Goal: Find specific page/section: Find specific page/section

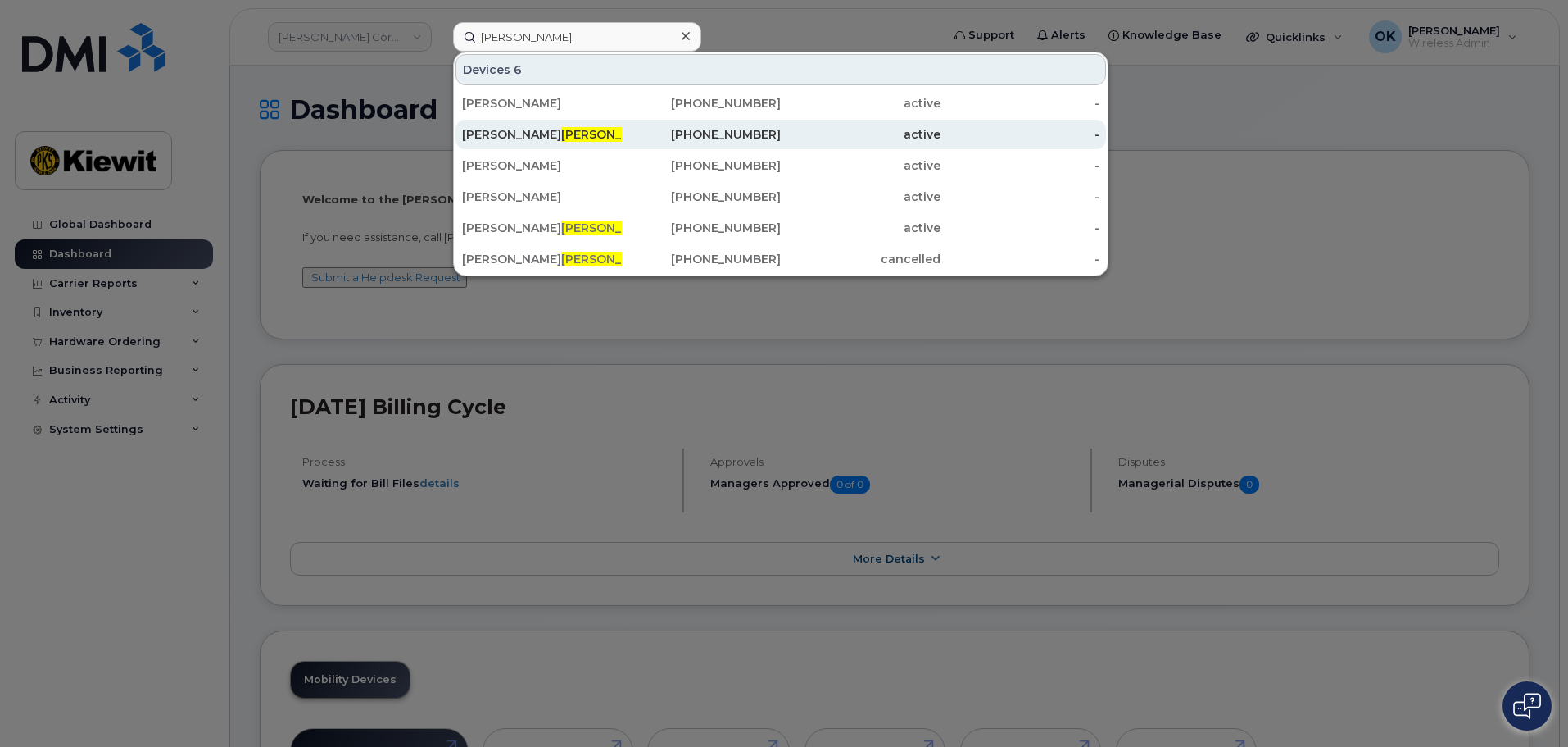
type input "[PERSON_NAME]"
click at [578, 129] on div "PAUL MUTH" at bounding box center [542, 134] width 160 height 16
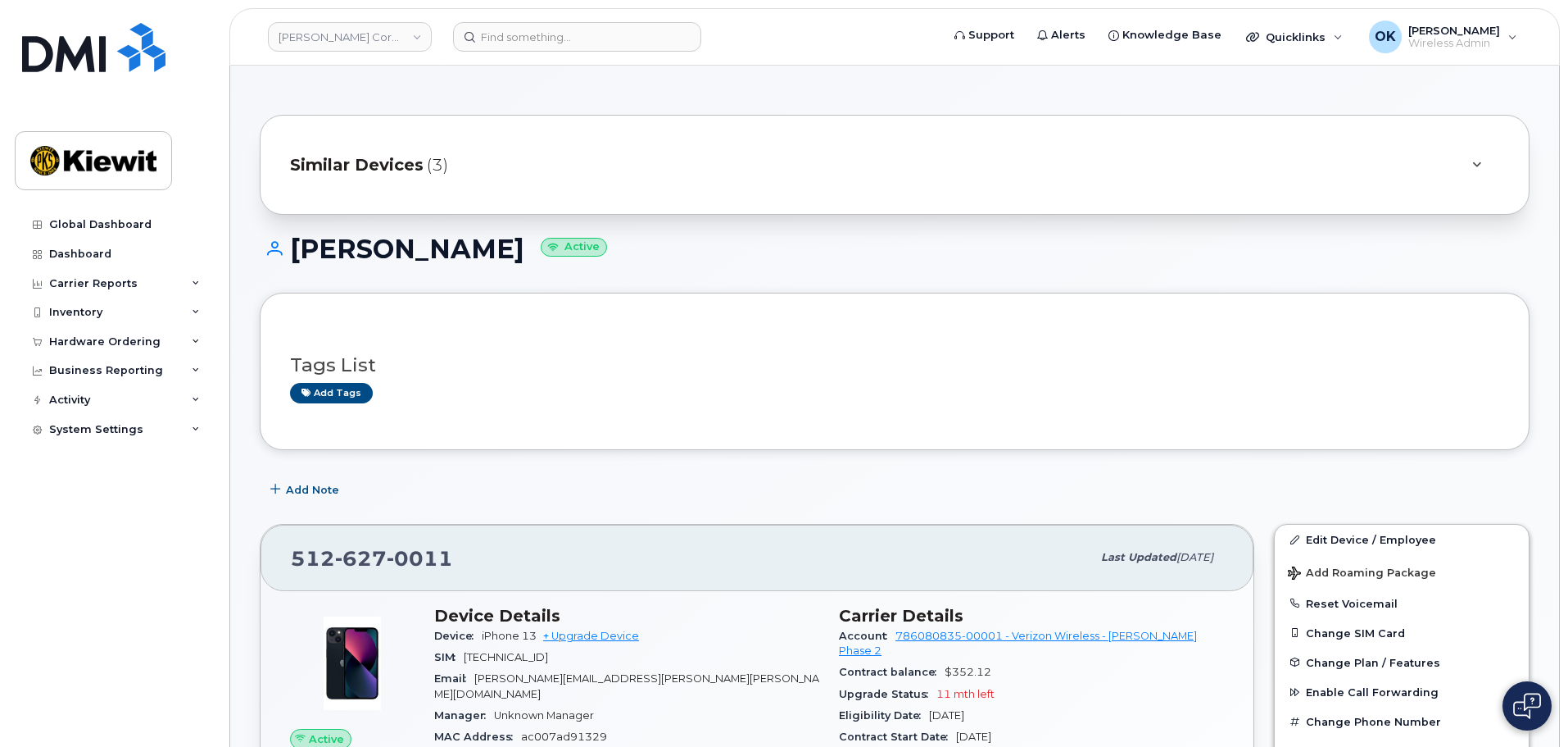
click at [1225, 145] on div "Similar Devices (3)" at bounding box center [872, 165] width 1163 height 40
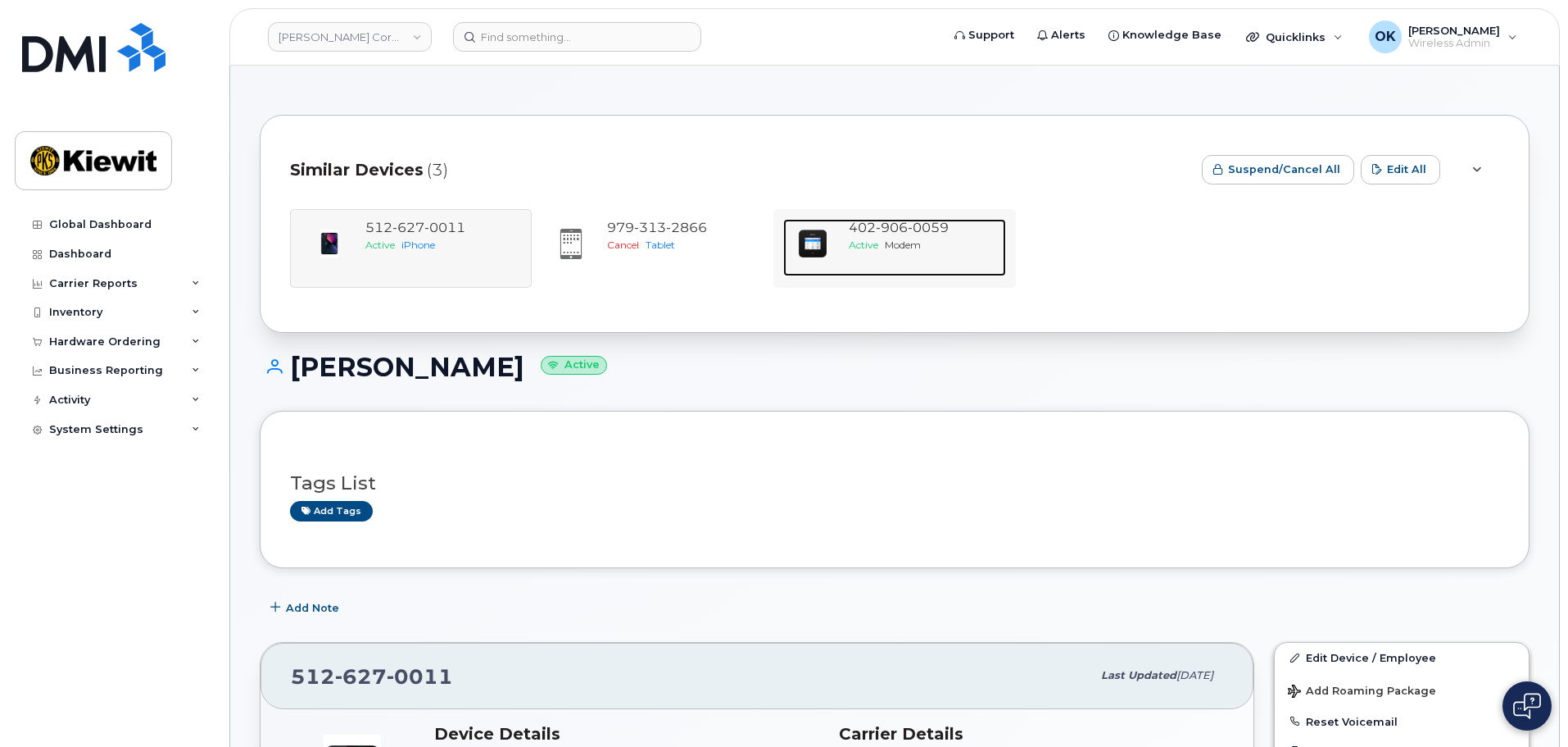
click at [858, 239] on span "Active" at bounding box center [863, 245] width 29 height 12
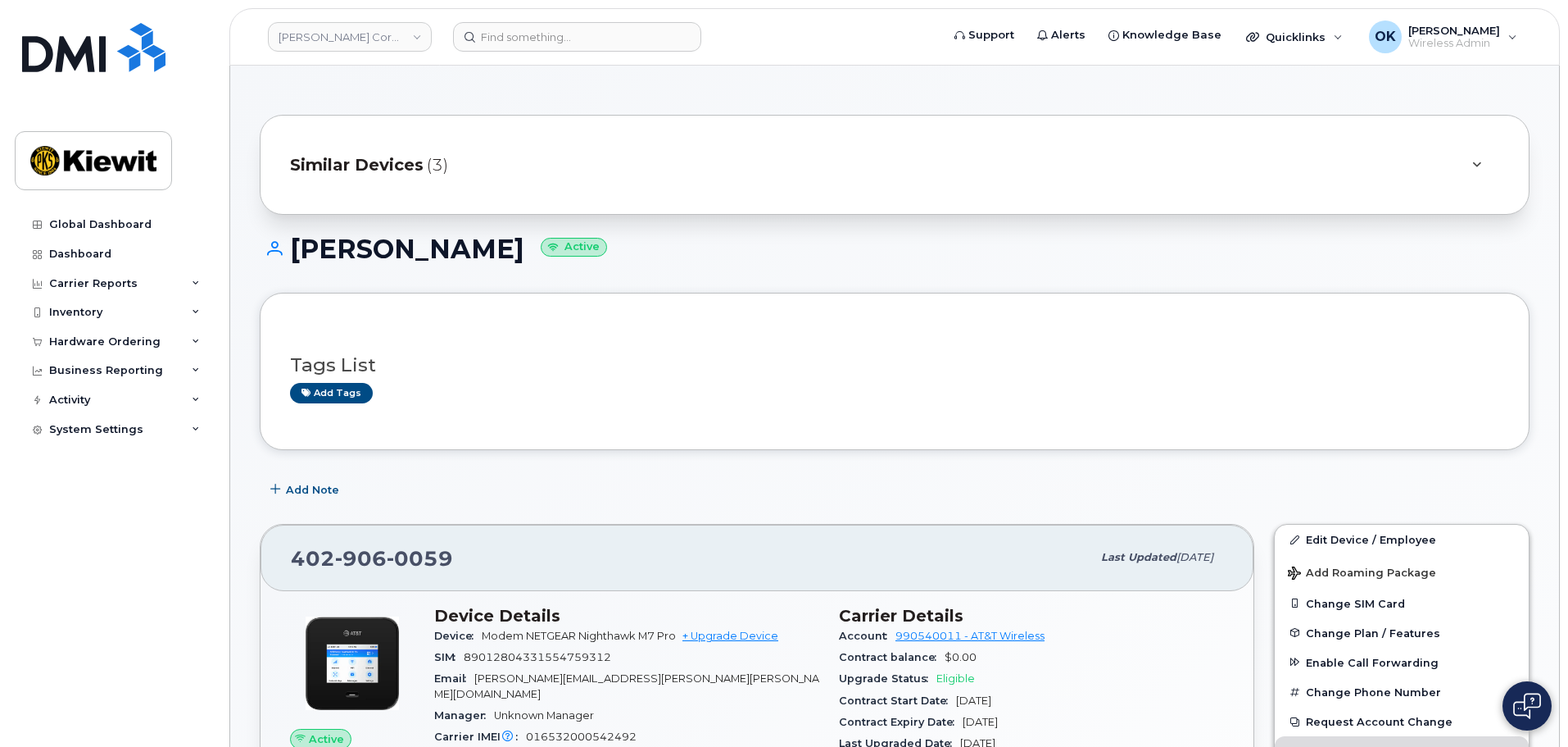
click at [488, 171] on div "Similar Devices (3)" at bounding box center [872, 165] width 1163 height 40
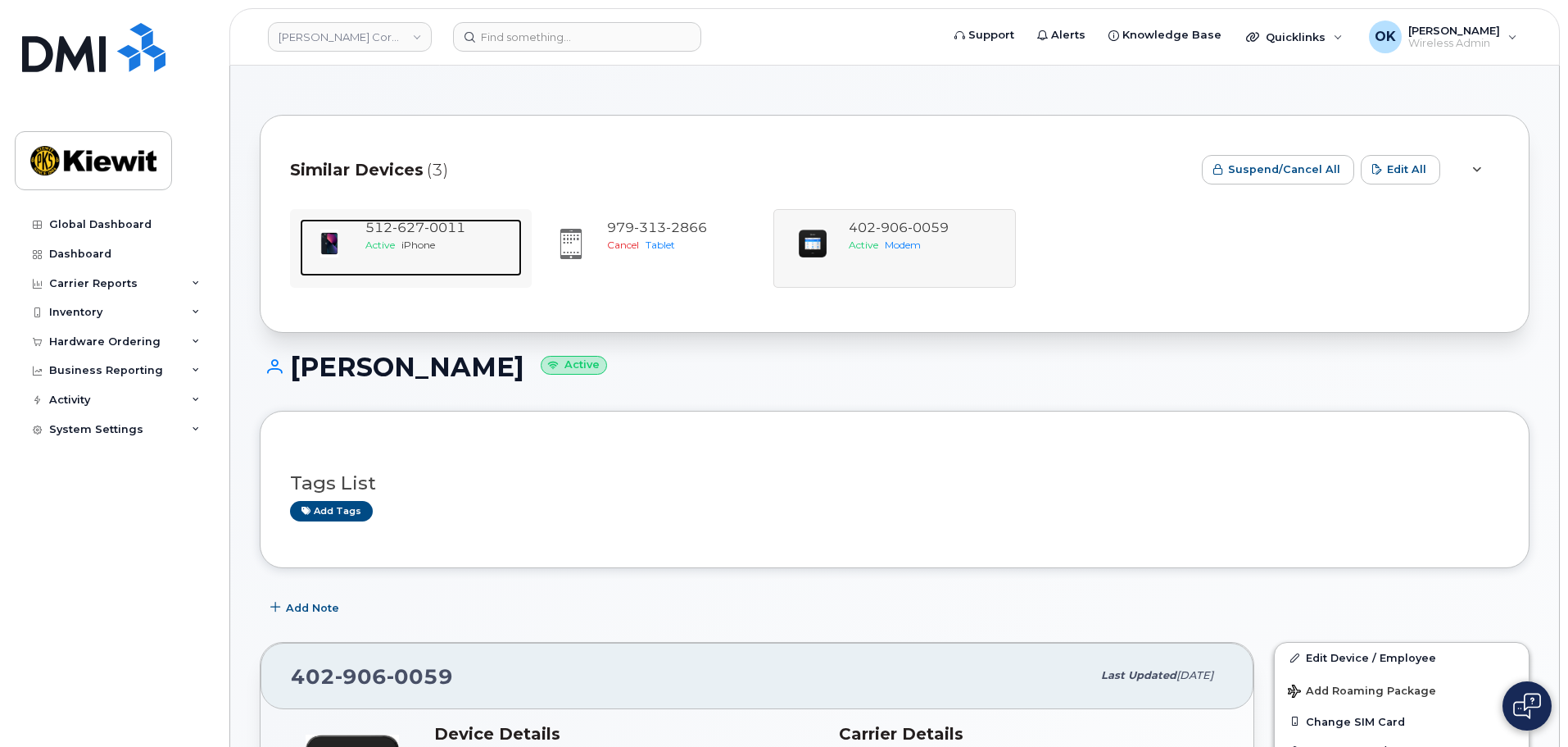
click at [415, 242] on span "iPhone" at bounding box center [418, 245] width 33 height 12
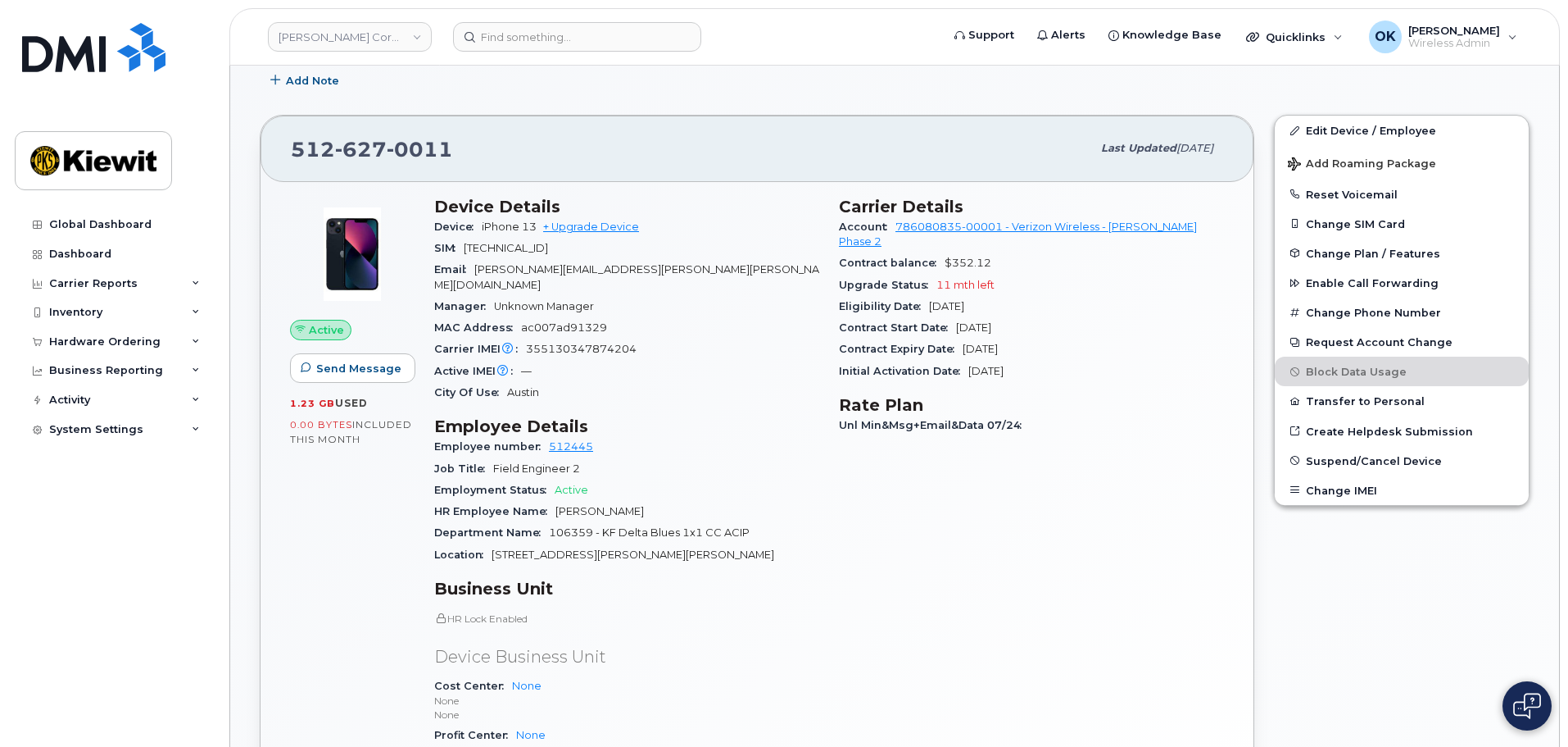
scroll to position [410, 0]
drag, startPoint x: 479, startPoint y: 228, endPoint x: 542, endPoint y: 236, distance: 63.5
click at [542, 236] on div "Device iPhone 13 + Upgrade Device" at bounding box center [626, 226] width 385 height 21
copy span "iPhone 13"
click at [970, 561] on div "Carrier Details Account 786080835-00001 - Verizon Wireless - Kiewit Phase 2 Con…" at bounding box center [1031, 516] width 405 height 661
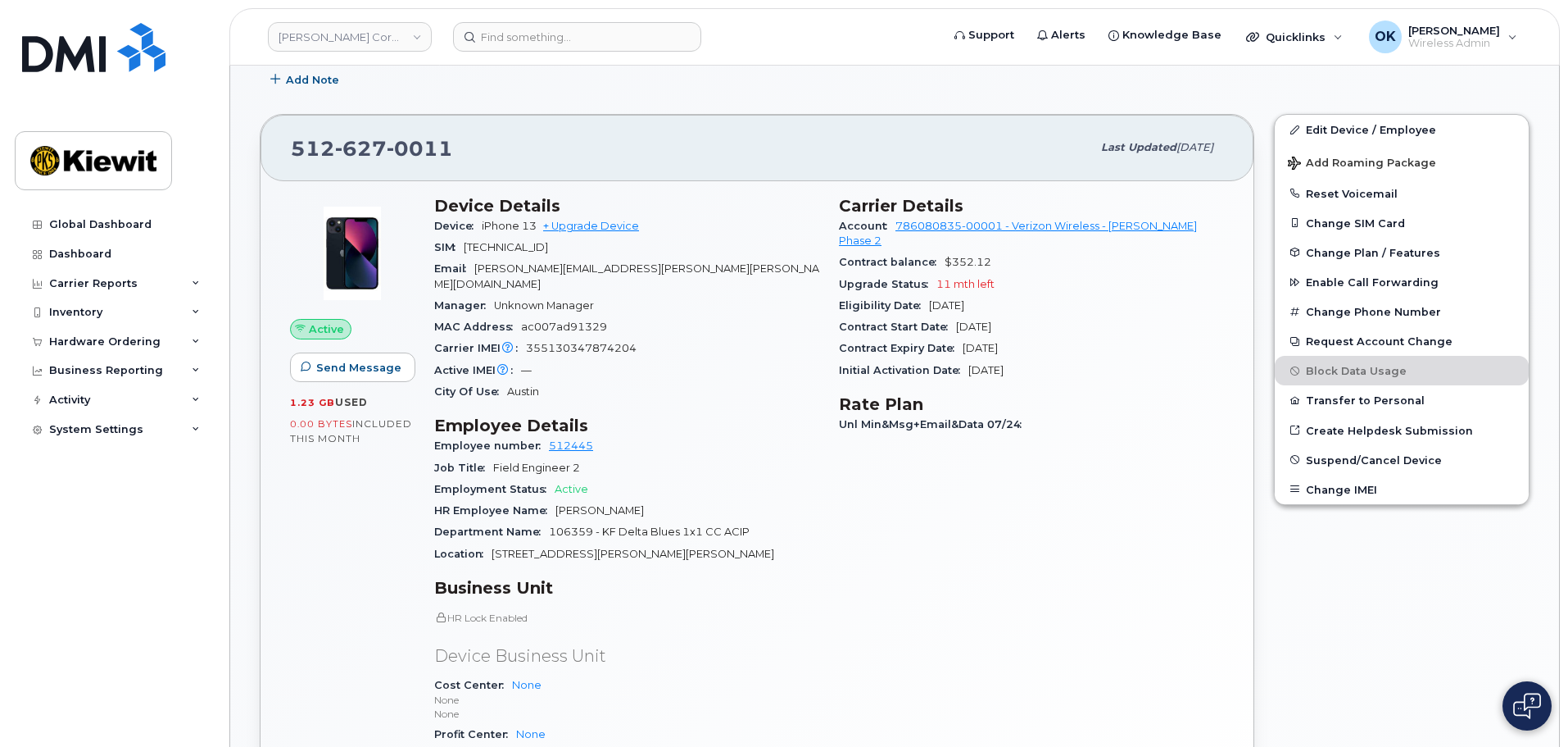
click at [1110, 559] on div "Carrier Details Account 786080835-00001 - Verizon Wireless - Kiewit Phase 2 Con…" at bounding box center [1031, 516] width 405 height 661
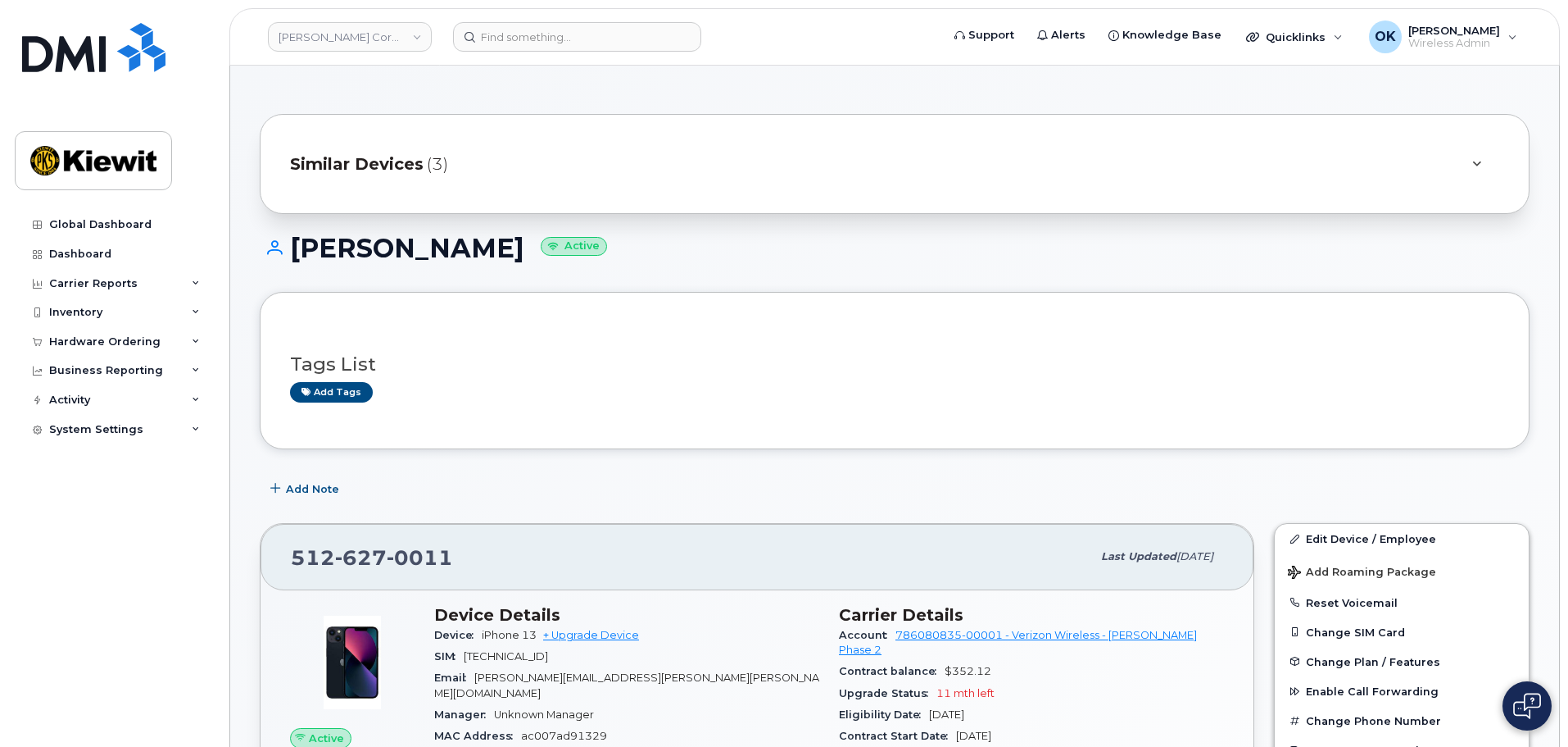
scroll to position [0, 0]
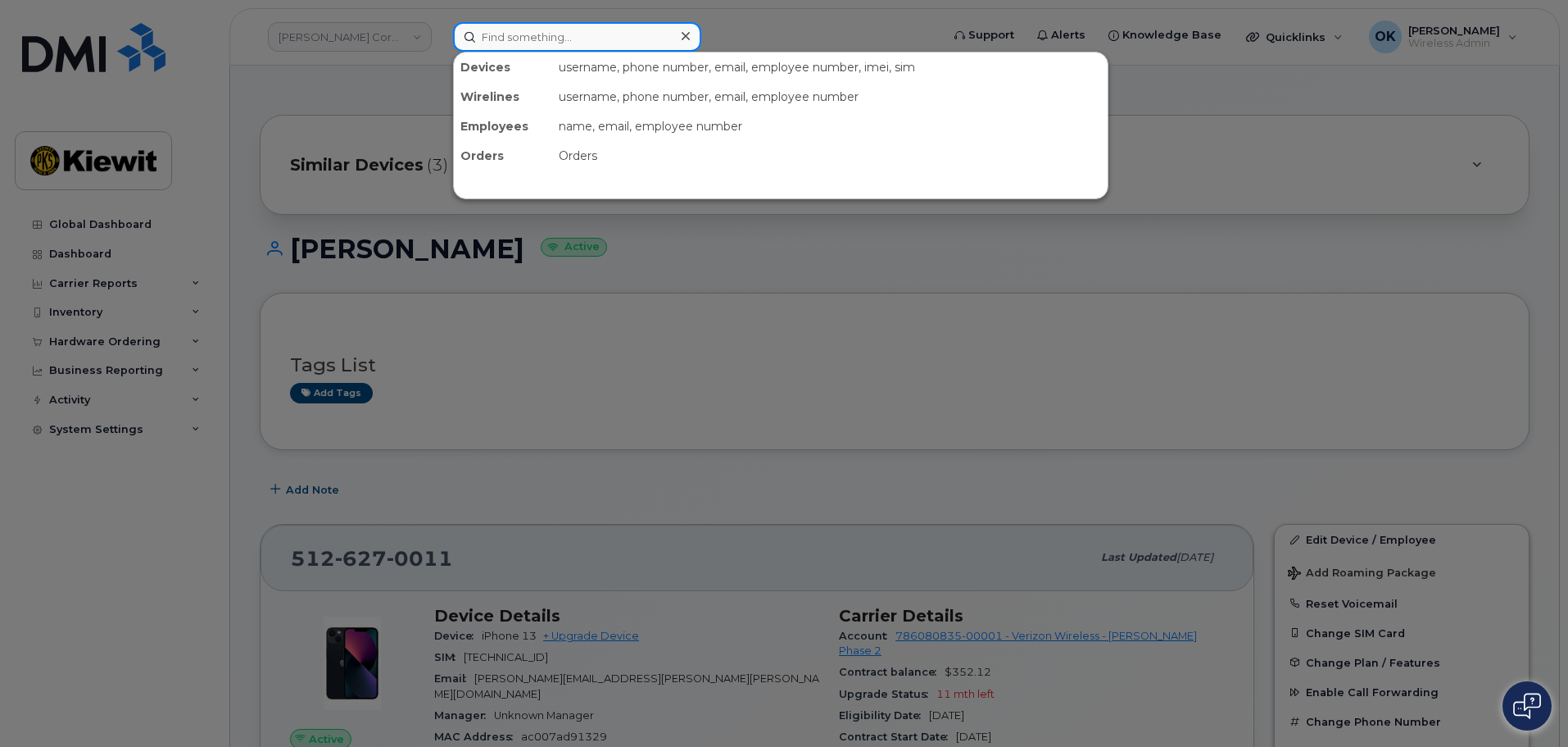
click at [594, 49] on input at bounding box center [577, 36] width 248 height 29
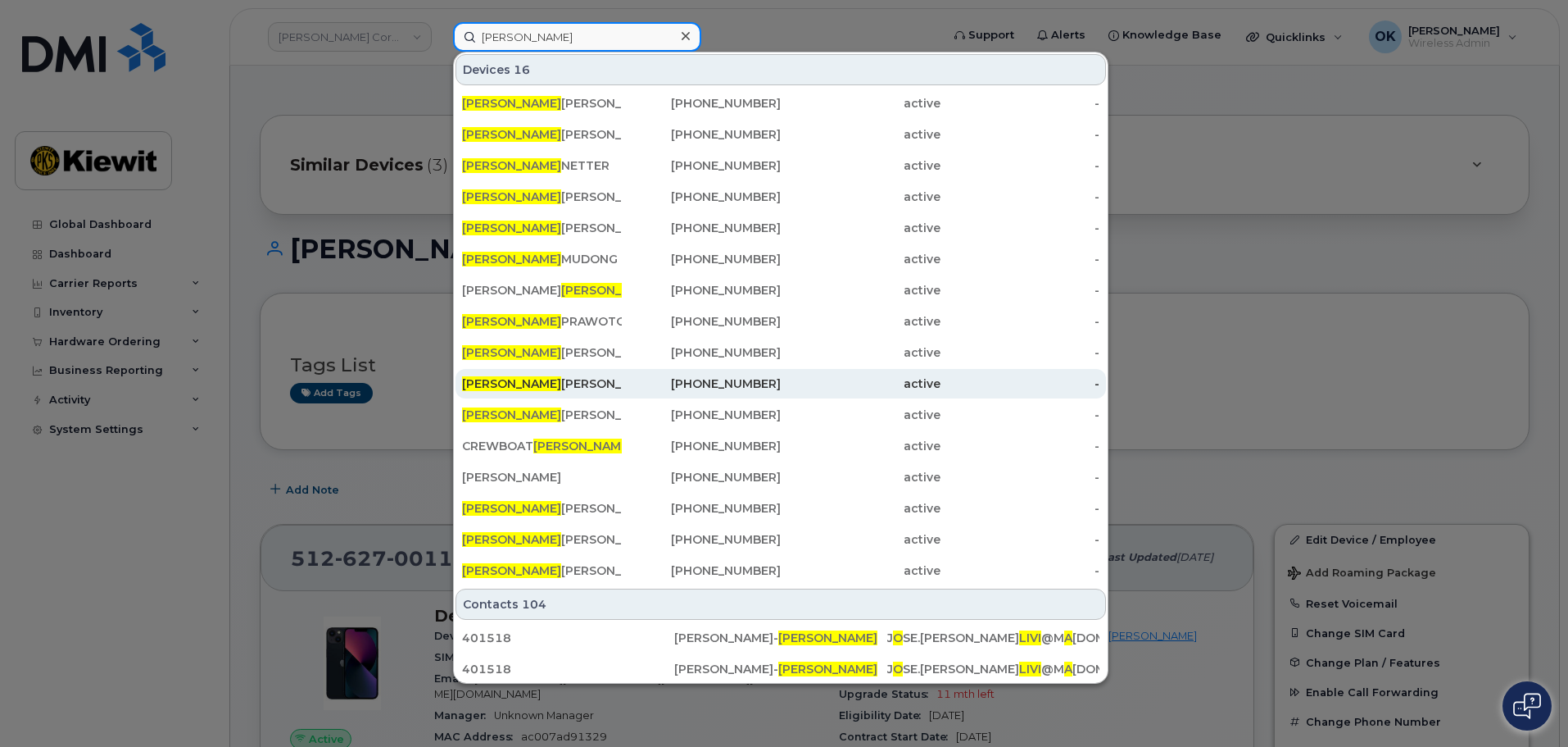
type input "Olivia"
click at [694, 389] on div "913-534-4539" at bounding box center [701, 383] width 160 height 16
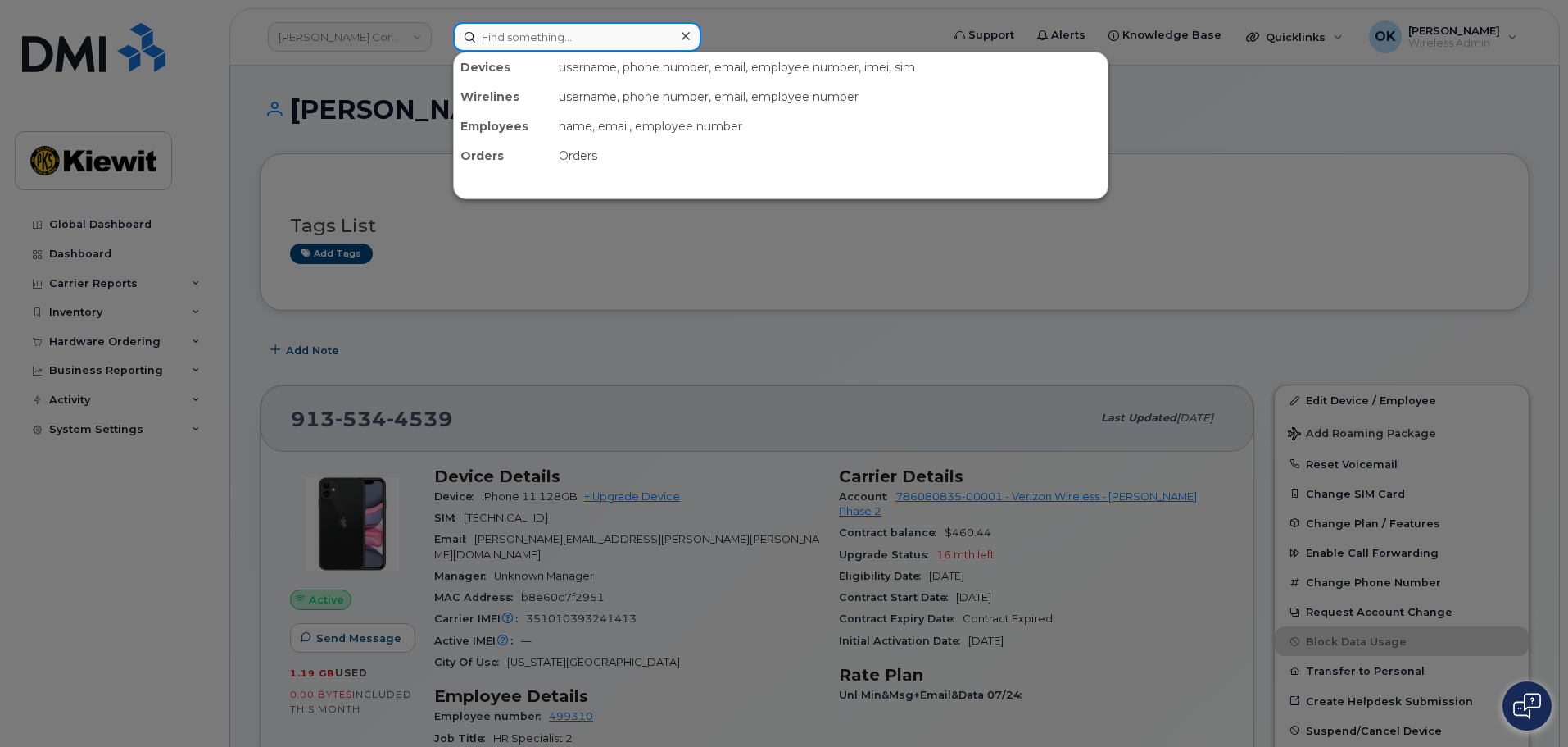
click at [586, 46] on input at bounding box center [577, 36] width 248 height 29
click at [588, 43] on input at bounding box center [577, 36] width 248 height 29
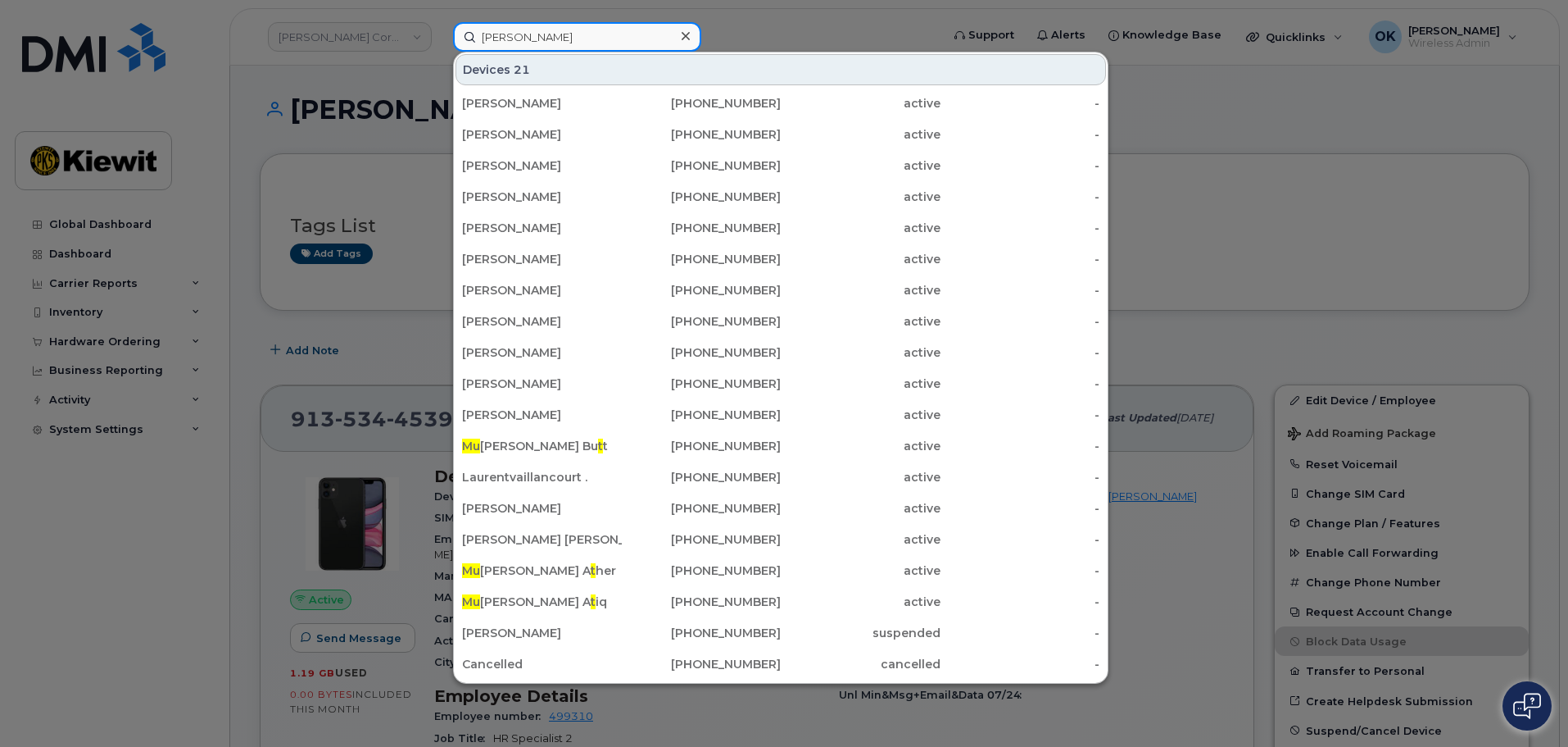
type input "muth"
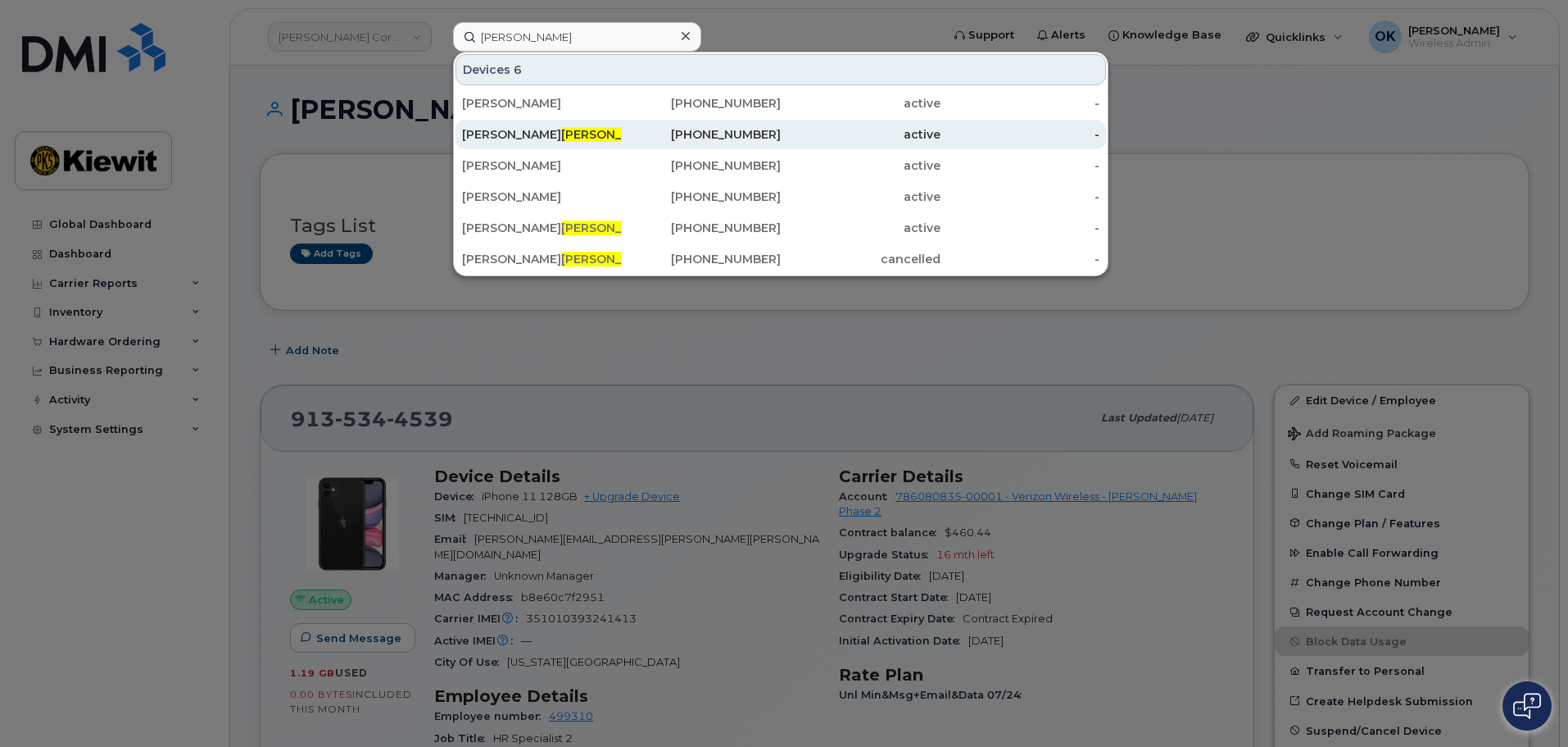
click at [684, 136] on div "512-627-0011" at bounding box center [701, 134] width 160 height 16
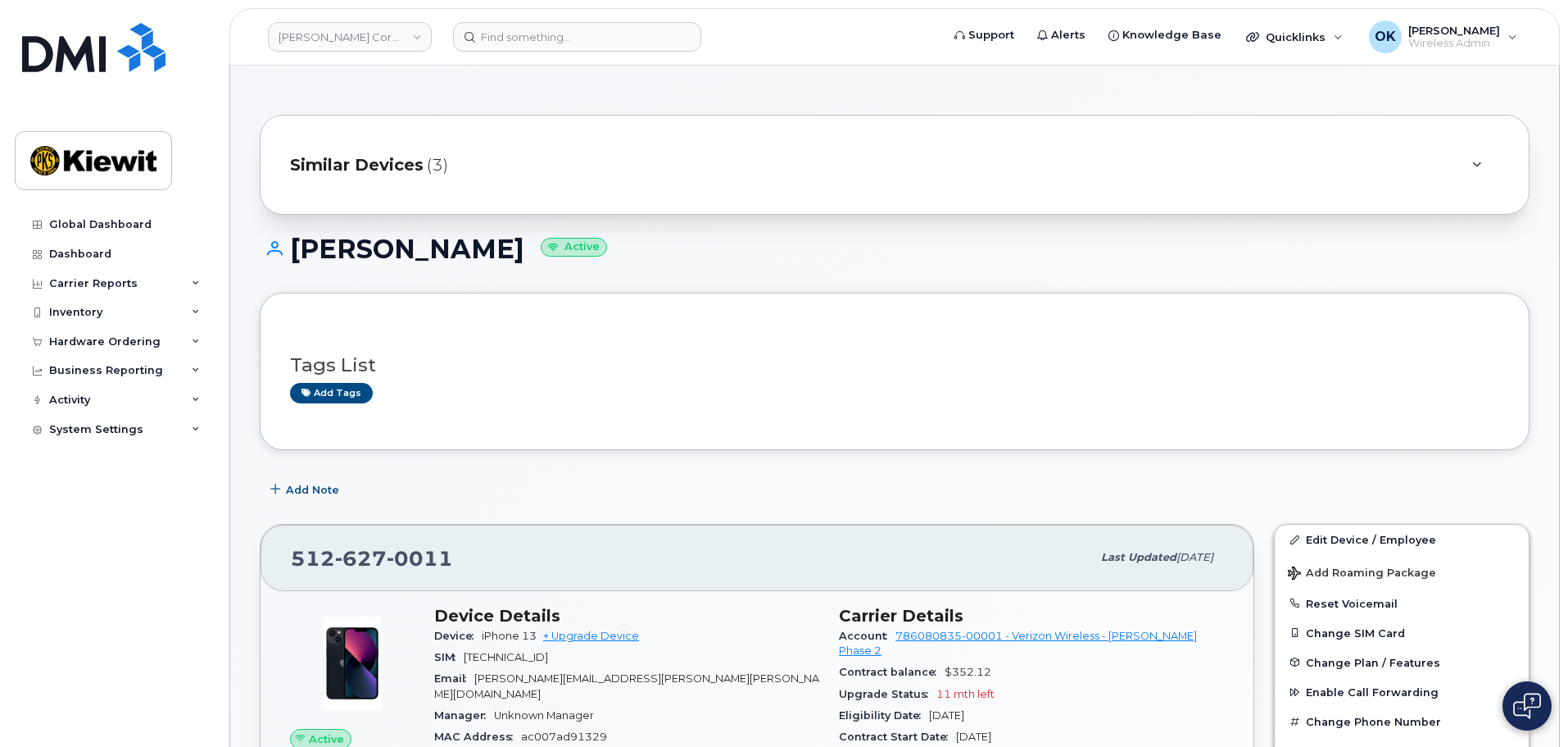
click at [571, 167] on div "Similar Devices (3)" at bounding box center [872, 165] width 1163 height 40
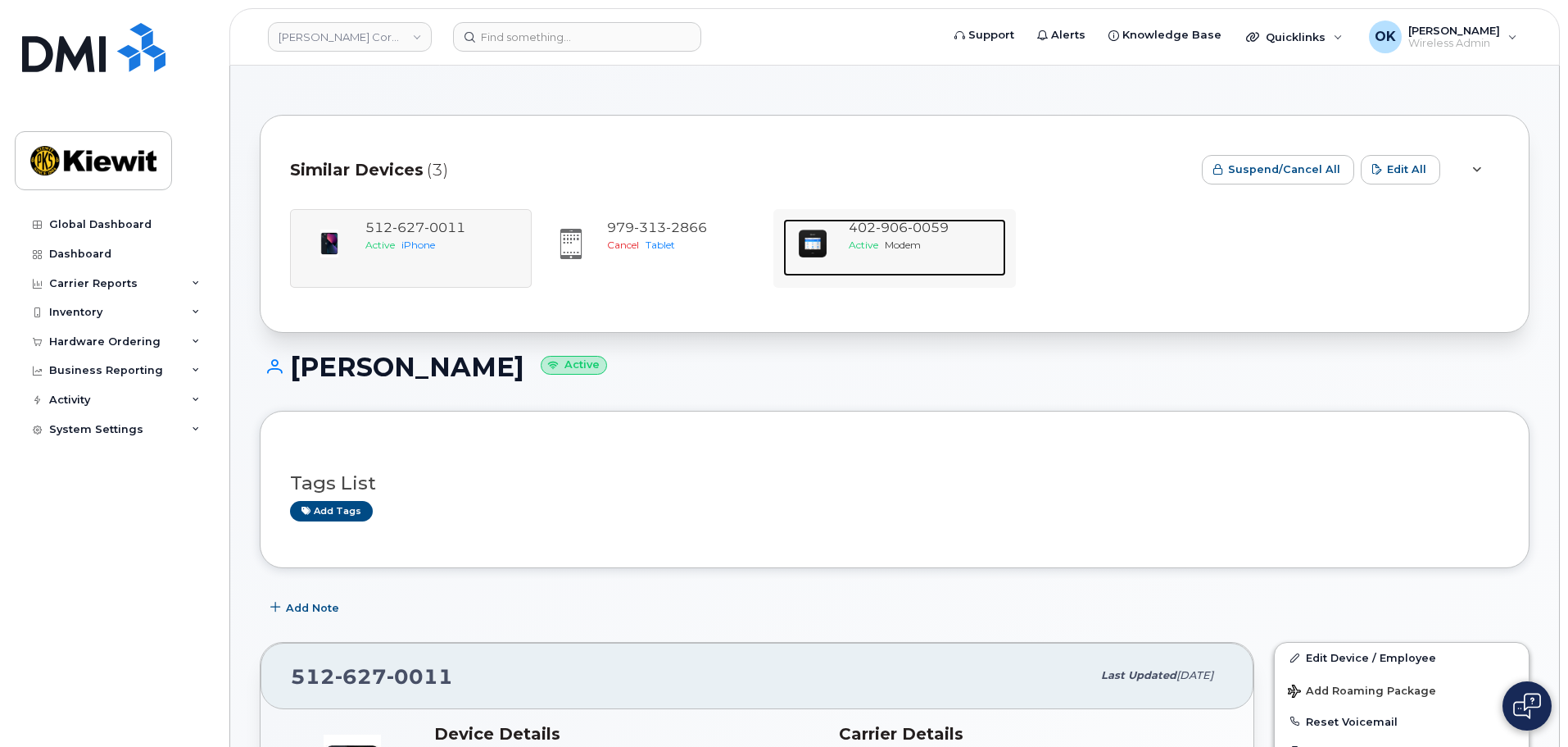
click at [910, 248] on span "Modem" at bounding box center [903, 245] width 36 height 12
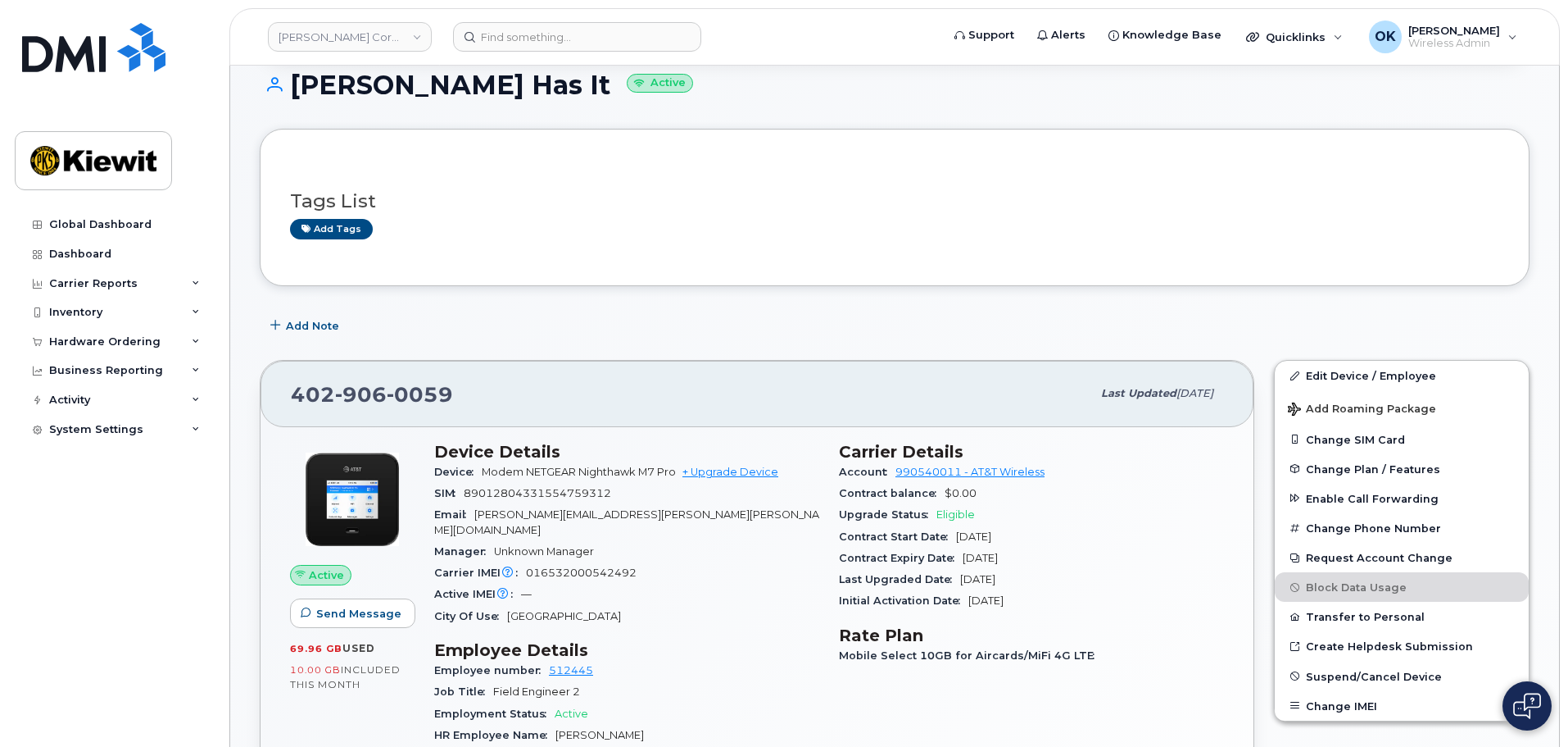
scroll to position [82, 0]
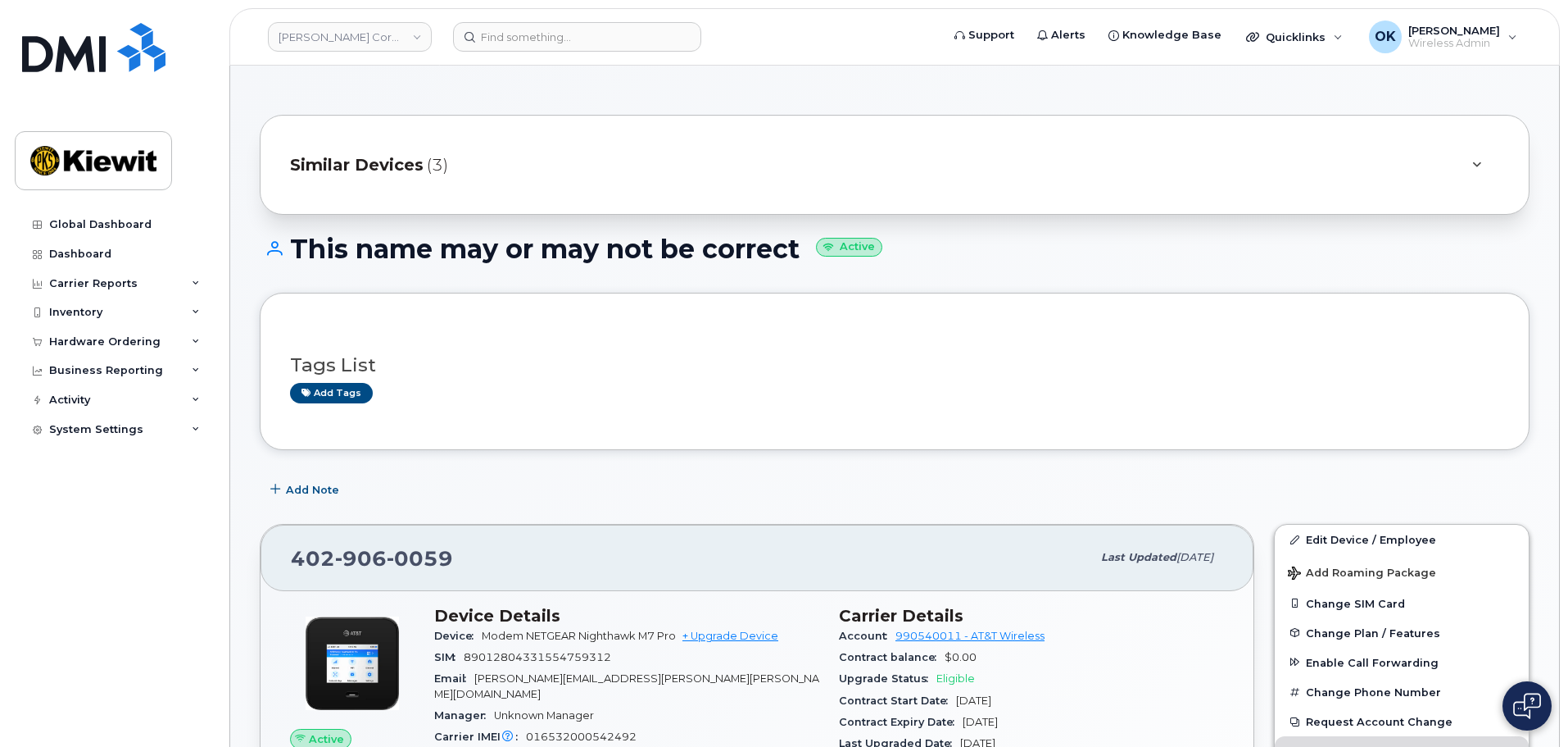
click at [542, 246] on h1 "This name may or may not be correct Active" at bounding box center [894, 248] width 1270 height 28
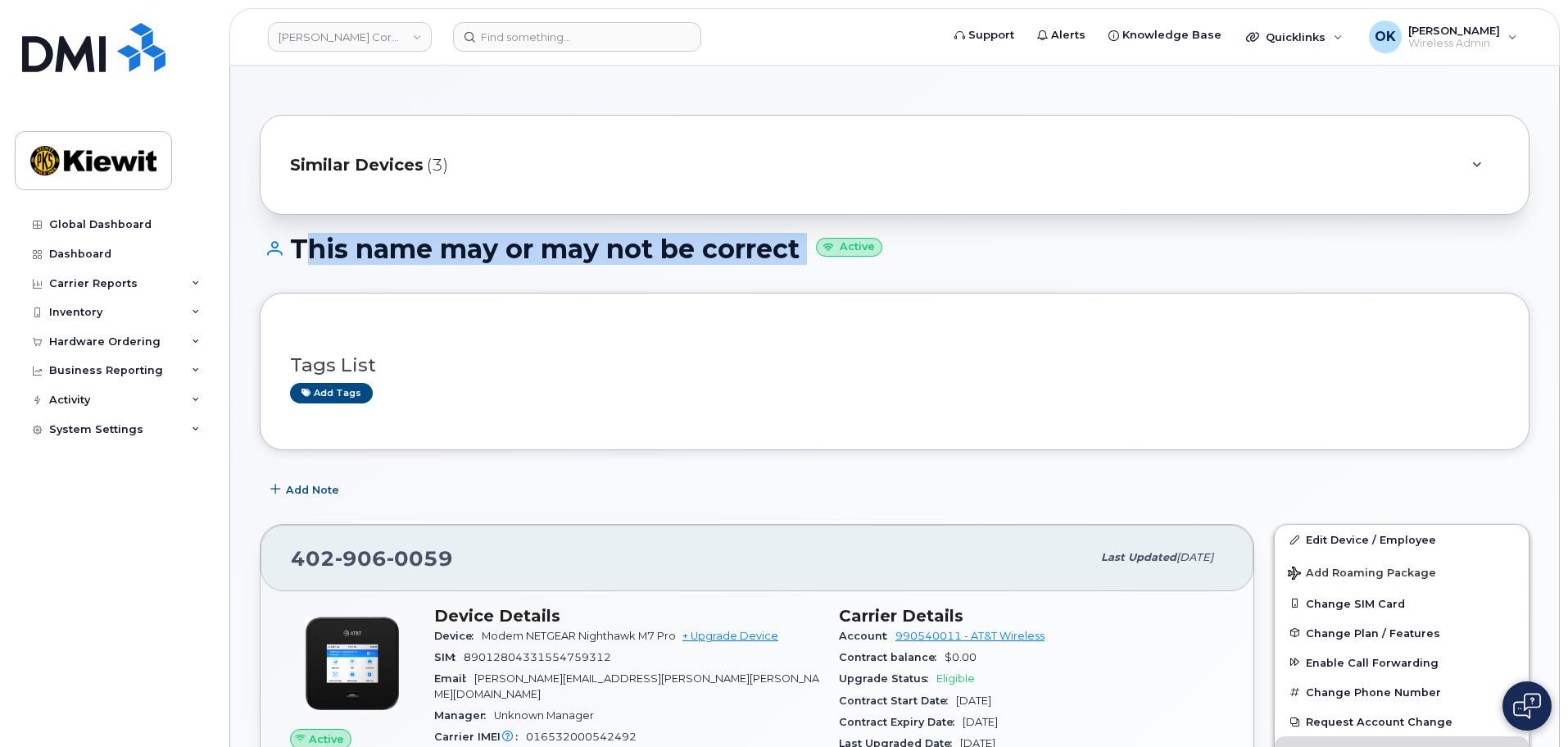
click at [542, 246] on h1 "This name may or may not be correct Active" at bounding box center [894, 248] width 1270 height 28
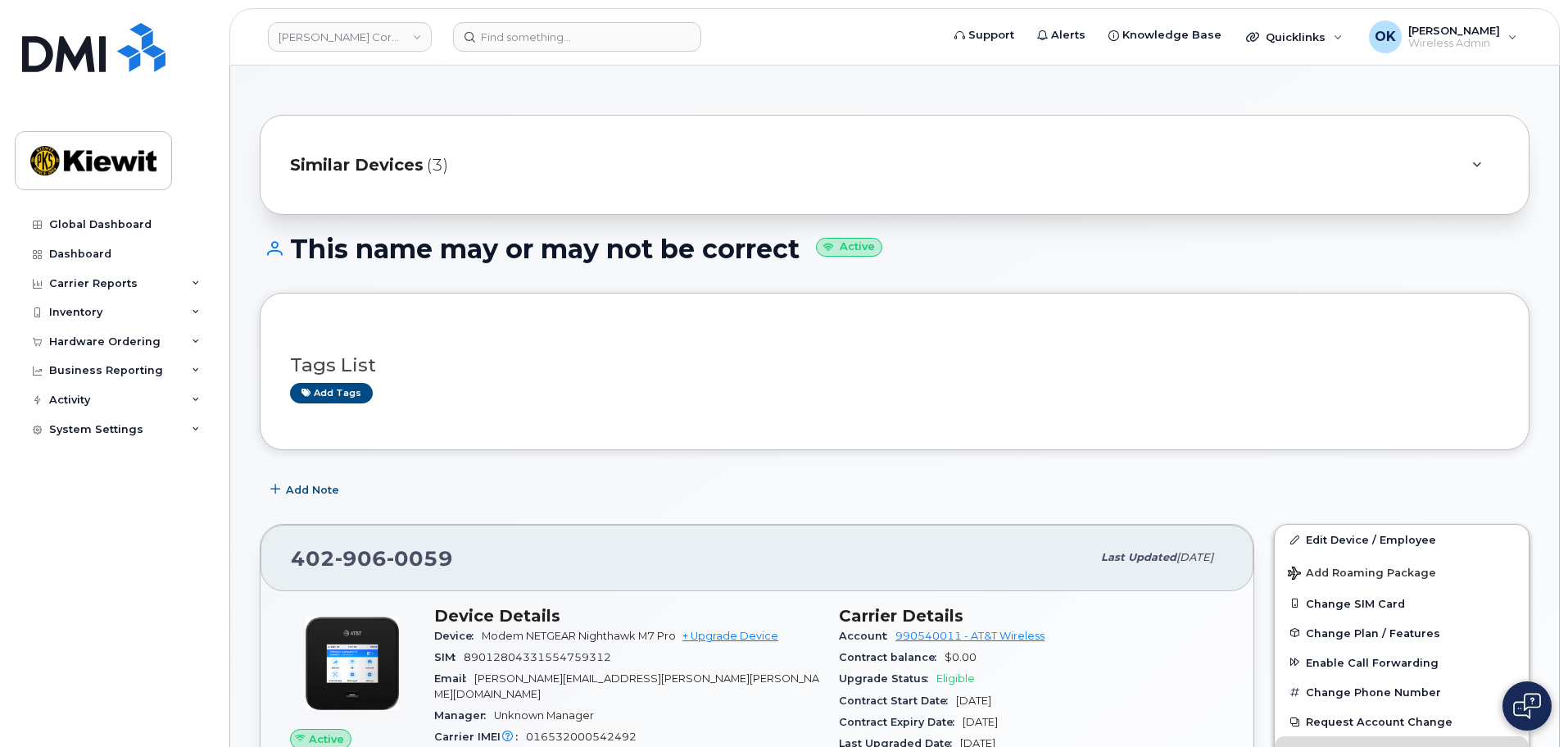
click at [912, 259] on h1 "This name may or may not be correct Active" at bounding box center [894, 248] width 1270 height 28
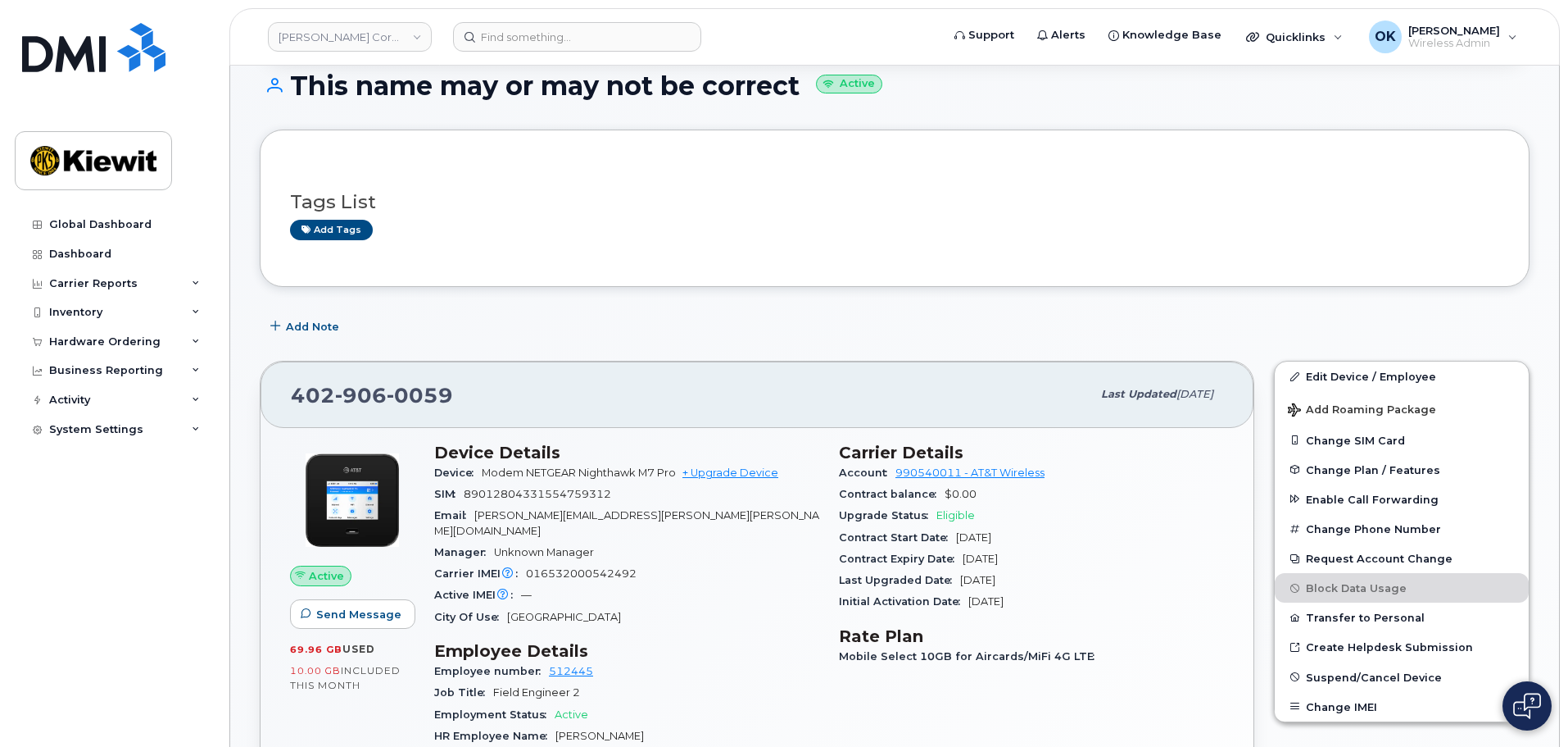
scroll to position [164, 0]
click at [727, 606] on div "City Of Use Omaha" at bounding box center [626, 616] width 385 height 21
drag, startPoint x: 486, startPoint y: 474, endPoint x: 678, endPoint y: 475, distance: 192.0
click at [676, 475] on span "Modem NETGEAR Nighthawk M7 Pro" at bounding box center [578, 471] width 194 height 12
copy span "Modem NETGEAR Nighthawk M7 Pro"
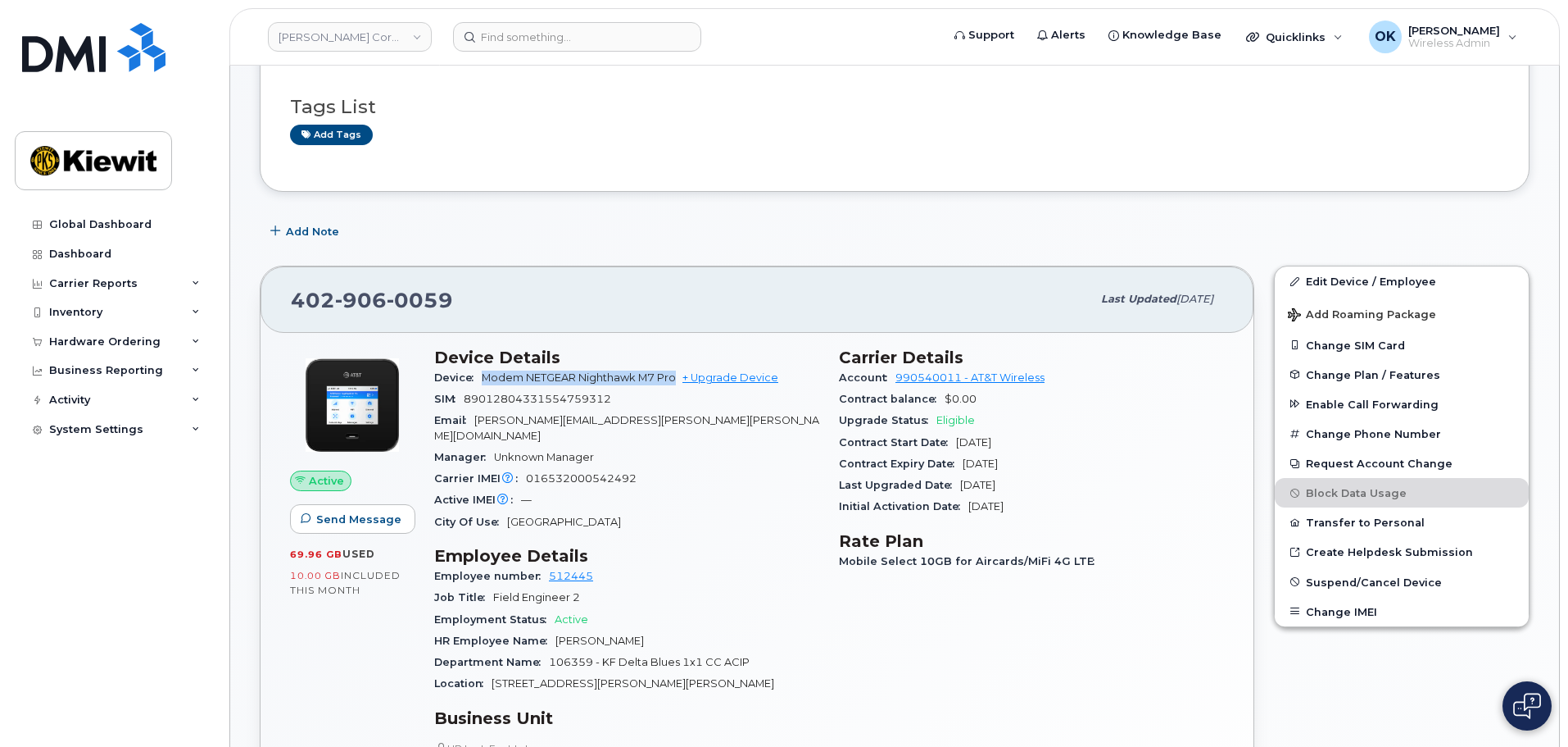
scroll to position [328, 0]
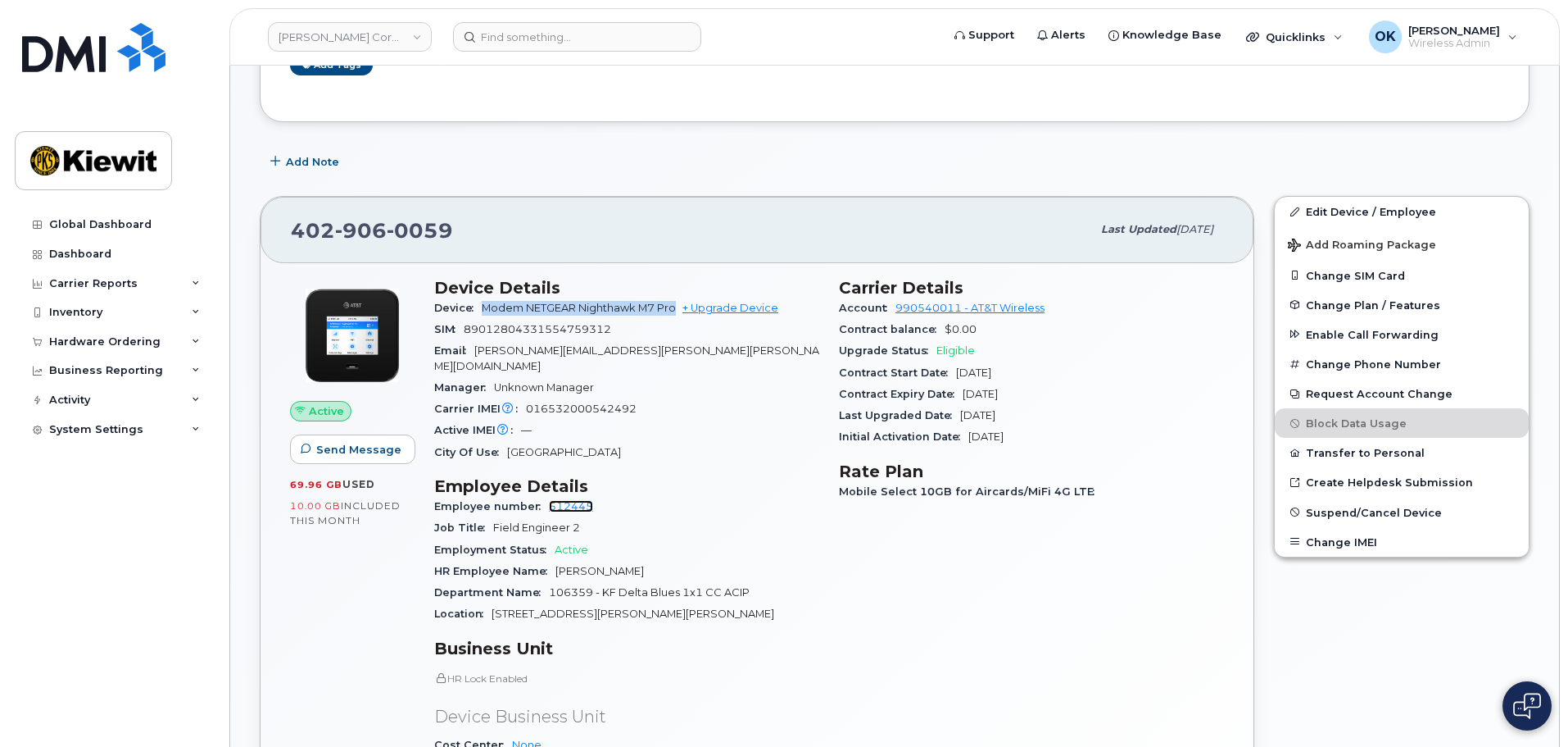
click at [577, 501] on link "512445" at bounding box center [570, 506] width 45 height 12
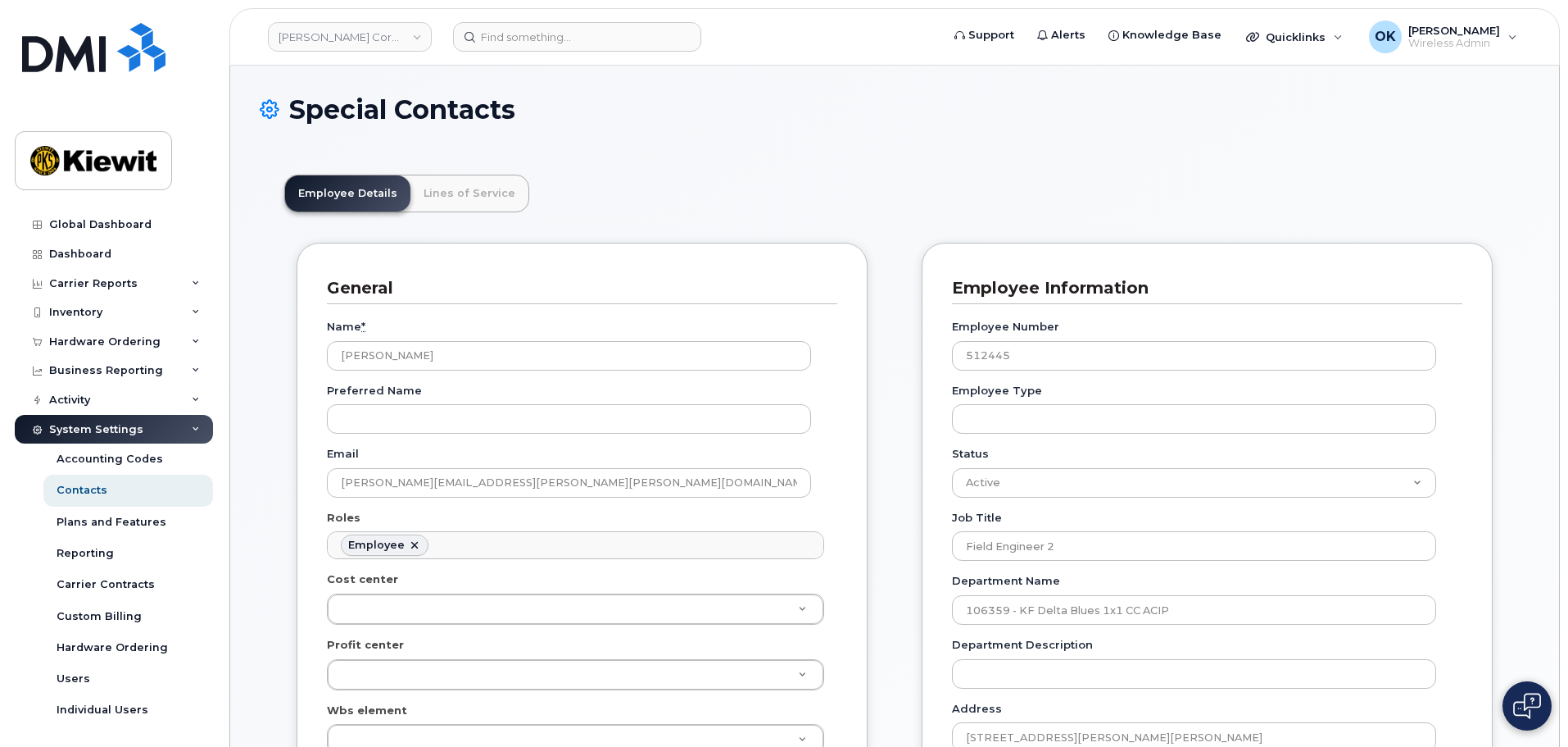
scroll to position [48, 0]
click at [780, 184] on header "Employee Details Lines of Service" at bounding box center [894, 193] width 1221 height 38
click at [499, 191] on link "Lines of Service" at bounding box center [469, 193] width 118 height 36
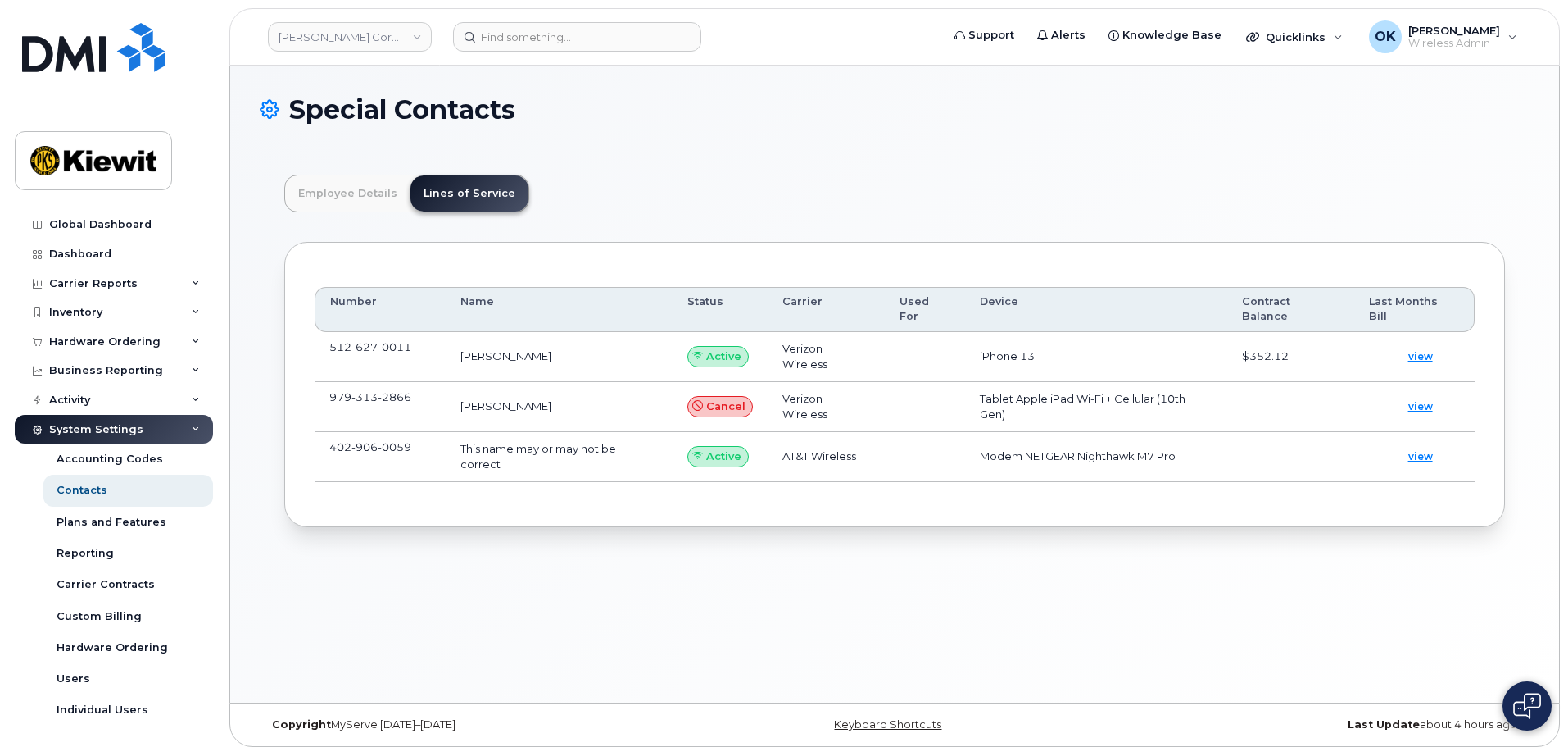
click at [963, 597] on div "Special Contacts Employee Details Lines of Service General Name * Paul Muth Pre…" at bounding box center [894, 384] width 1329 height 637
click at [823, 579] on div "Special Contacts Employee Details Lines of Service General Name * Paul Muth Pre…" at bounding box center [894, 384] width 1329 height 637
click at [918, 191] on header "Employee Details Lines of Service" at bounding box center [894, 193] width 1221 height 38
click at [1293, 125] on div "Special Contacts" at bounding box center [894, 122] width 1270 height 55
drag, startPoint x: 864, startPoint y: 160, endPoint x: 882, endPoint y: 144, distance: 24.1
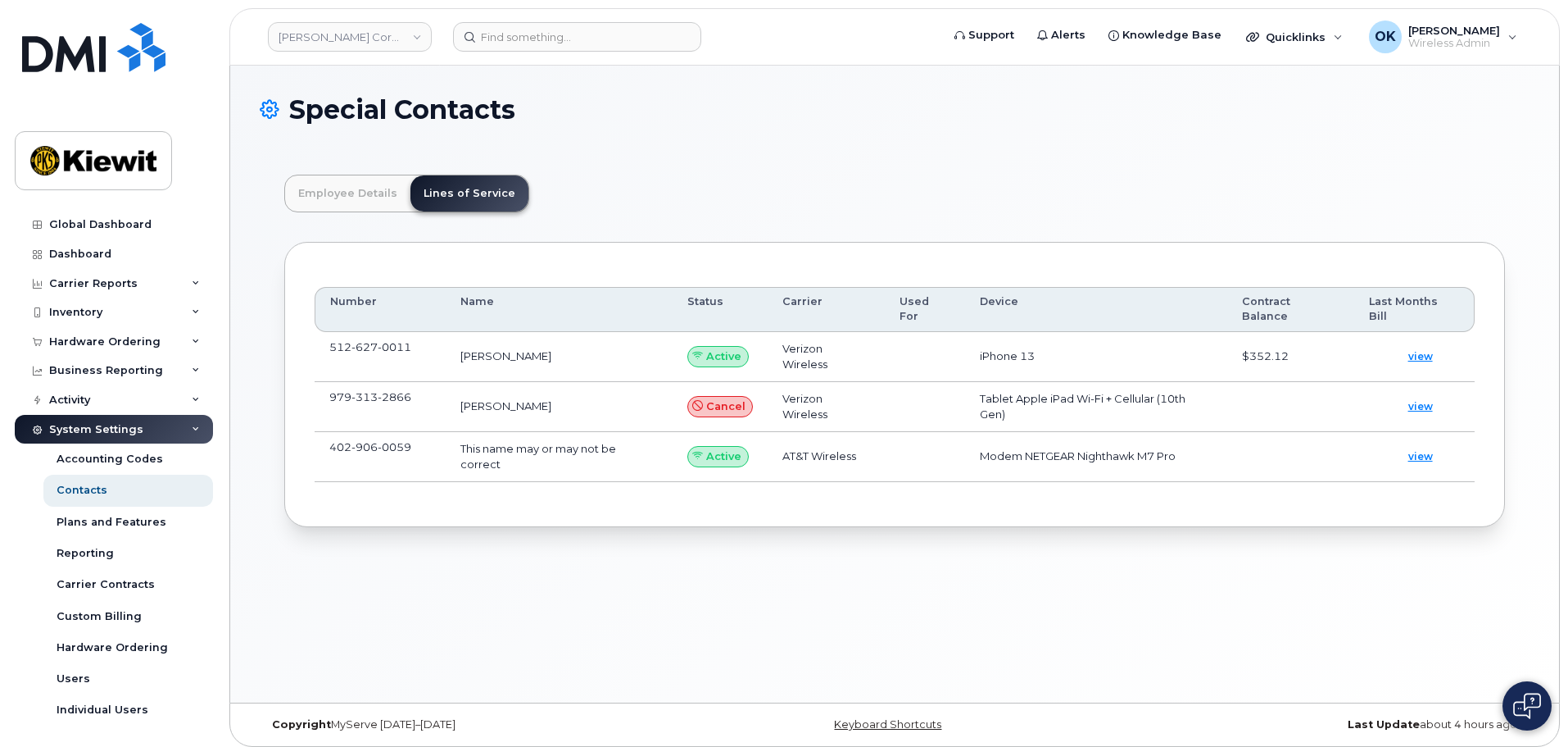
click at [869, 155] on div "Employee Details Lines of Service General Name * Paul Muth Preferred Name Email…" at bounding box center [894, 351] width 1270 height 402
